Goal: Task Accomplishment & Management: Use online tool/utility

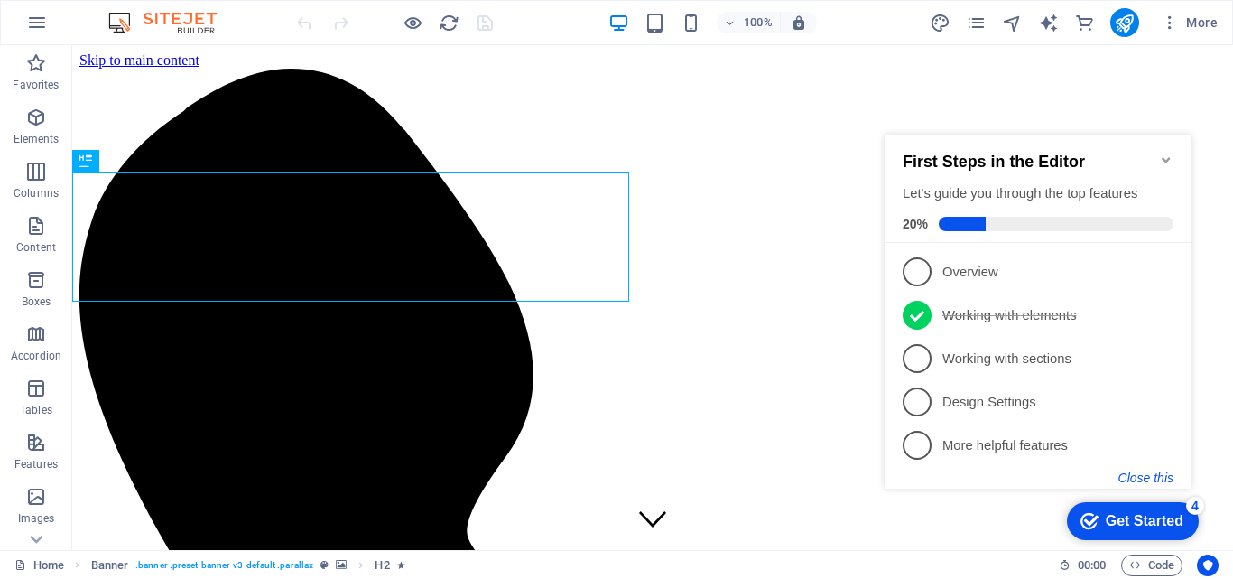
click at [1130, 479] on button "Close this" at bounding box center [1146, 477] width 55 height 14
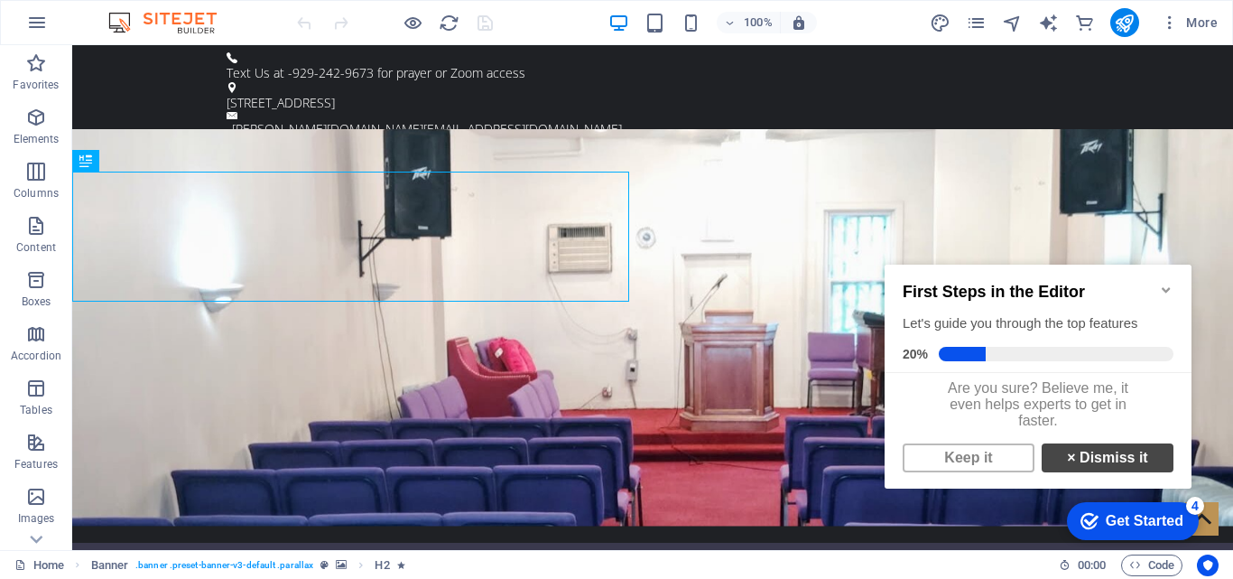
click at [1122, 471] on link "× Dismiss it" at bounding box center [1108, 457] width 132 height 29
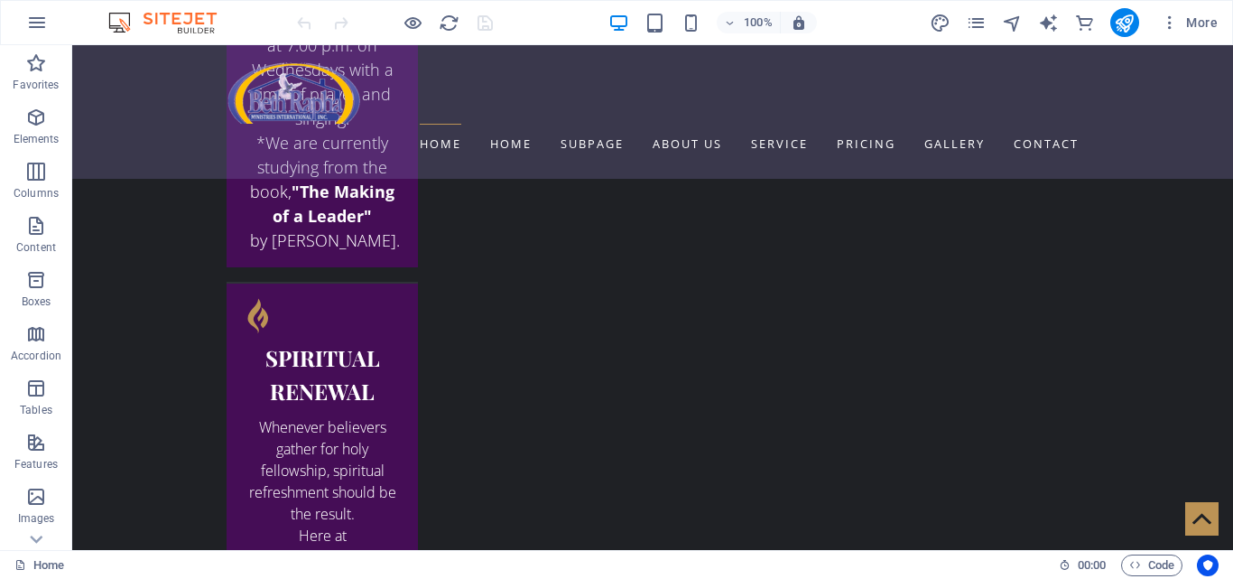
scroll to position [3467, 0]
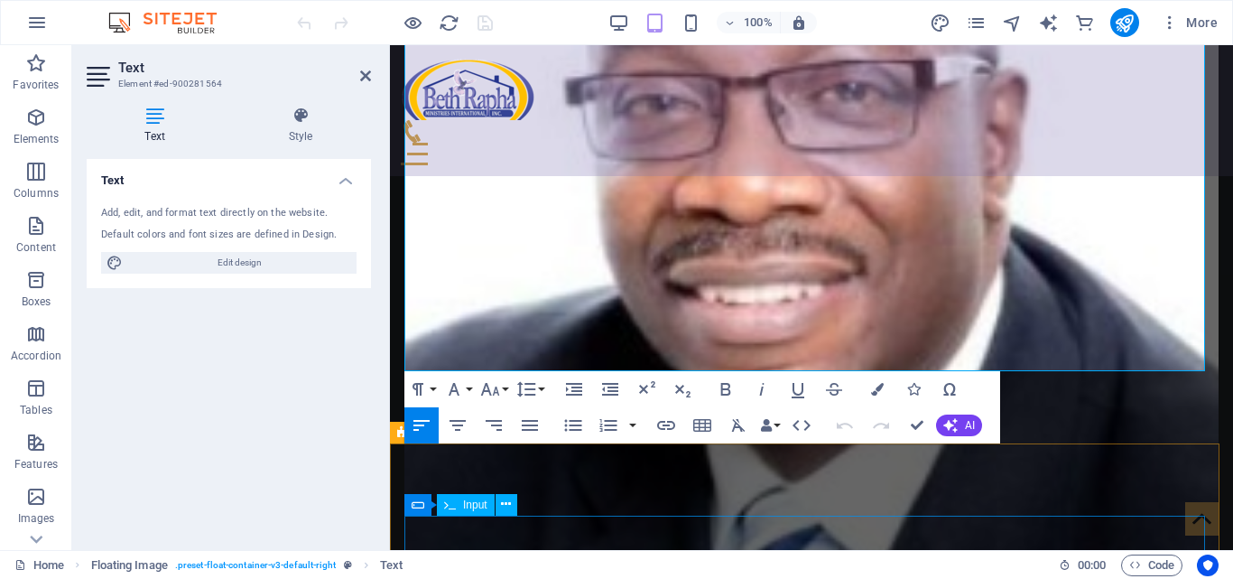
scroll to position [4022, 0]
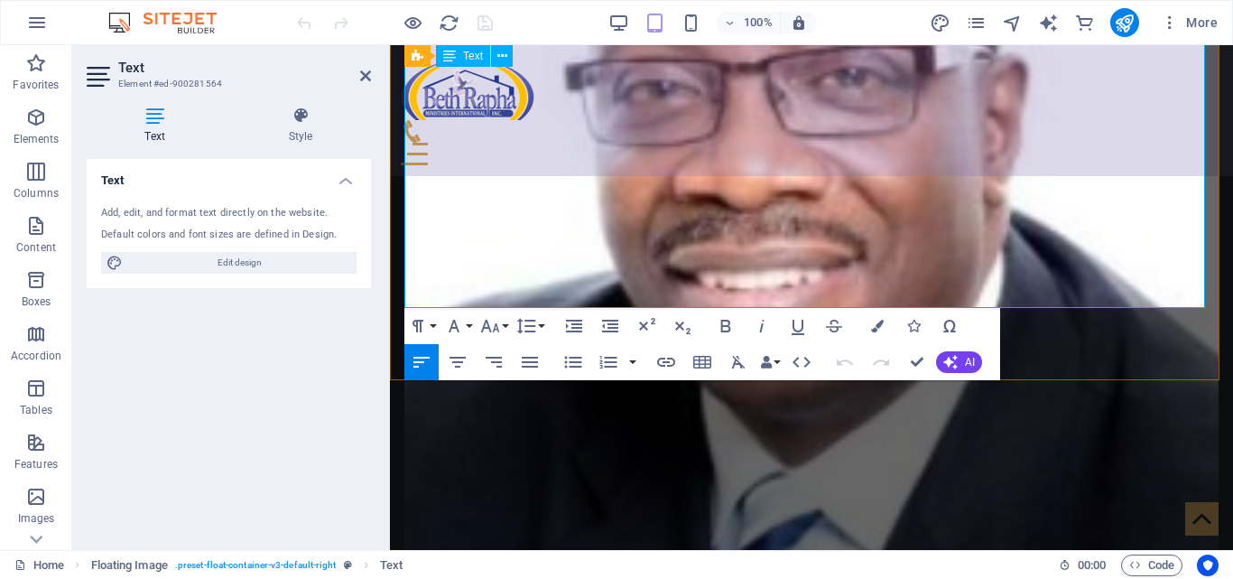
drag, startPoint x: 423, startPoint y: 324, endPoint x: 651, endPoint y: 240, distance: 243.4
copy div "Lore ips dolo sitametco, adipisci eli seddoei te inci ut laboreetdo magn Ali. E…"
